Goal: Check status: Check status

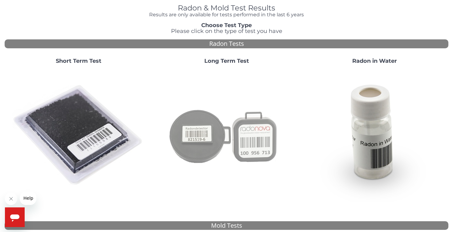
scroll to position [30, 0]
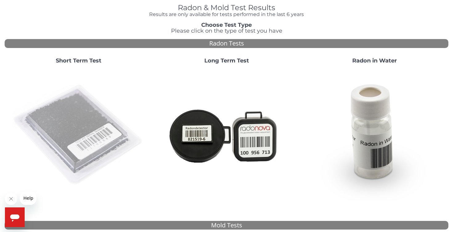
click at [88, 120] on img at bounding box center [78, 135] width 132 height 132
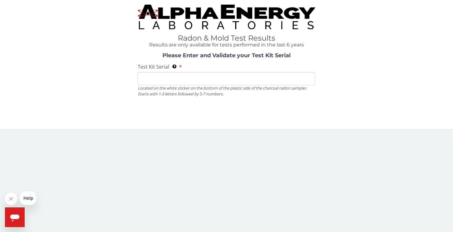
scroll to position [0, 0]
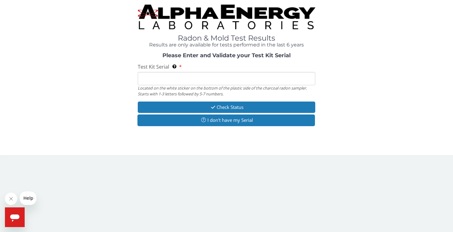
click at [154, 80] on input "Test Kit Serial Located on the white sticker on the bottom of the plastic side …" at bounding box center [226, 78] width 177 height 13
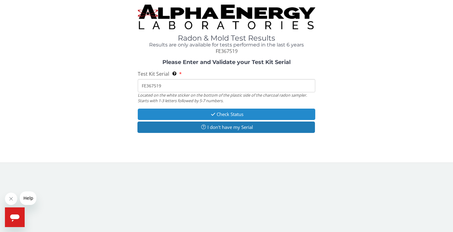
type input "FE367519"
click at [235, 111] on button "Check Status" at bounding box center [226, 114] width 177 height 11
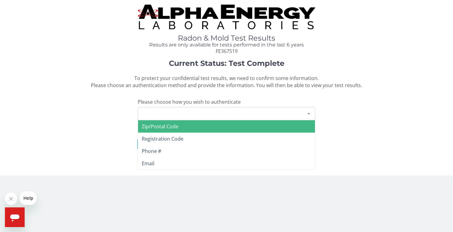
click at [235, 111] on div "Please make a selection" at bounding box center [226, 113] width 177 height 13
click at [159, 125] on span "Zip/Postal Code" at bounding box center [160, 126] width 37 height 7
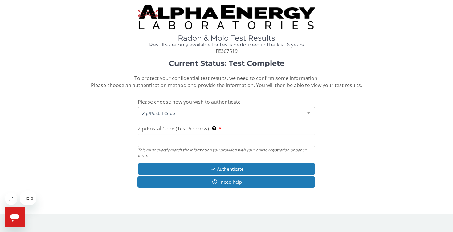
click at [155, 140] on input "Zip/Postal Code (Test Address) This must exactly match the information you prov…" at bounding box center [226, 140] width 177 height 13
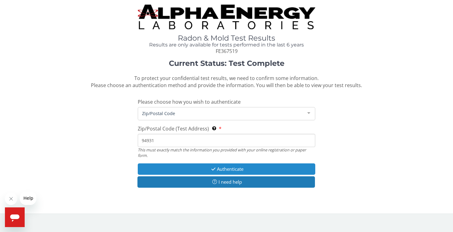
type input "94931"
click at [229, 166] on button "Authenticate" at bounding box center [226, 169] width 177 height 11
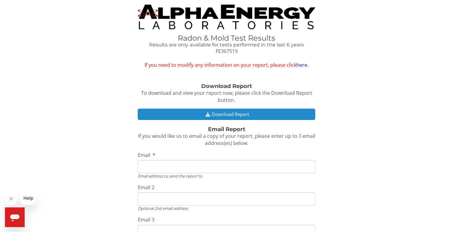
click at [233, 111] on button "Download Report" at bounding box center [226, 114] width 177 height 11
